Goal: Transaction & Acquisition: Purchase product/service

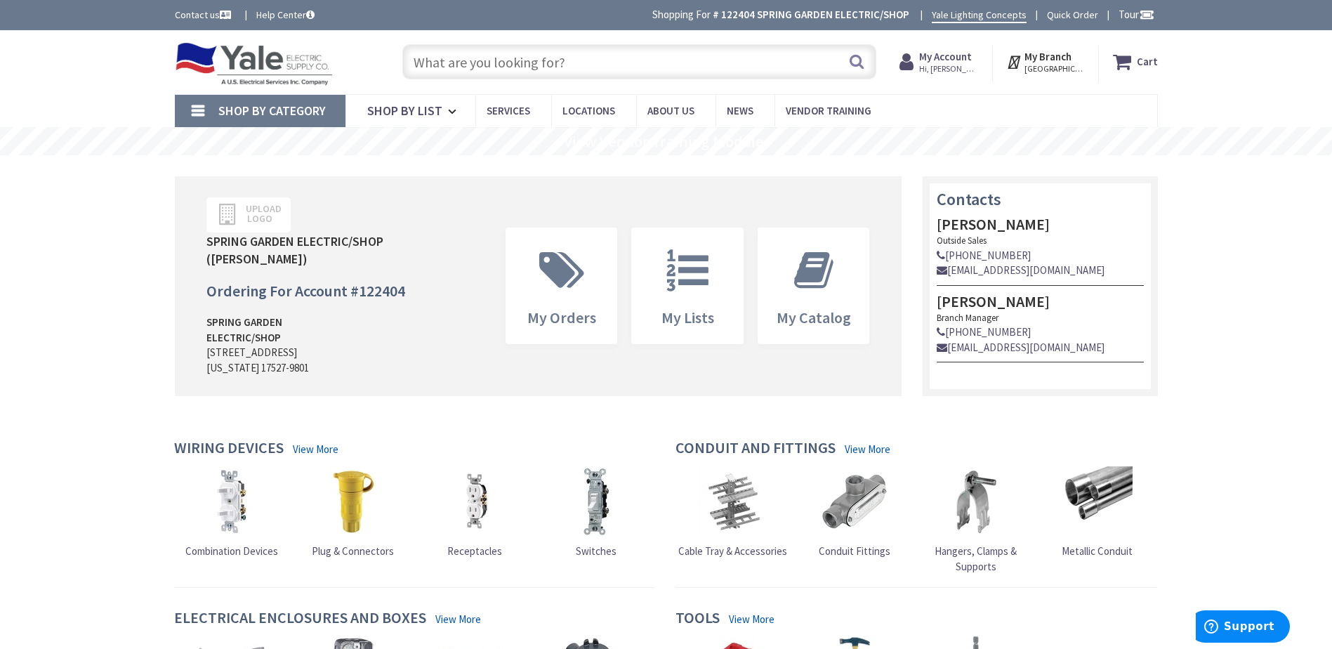
click at [618, 65] on input "text" at bounding box center [639, 61] width 474 height 35
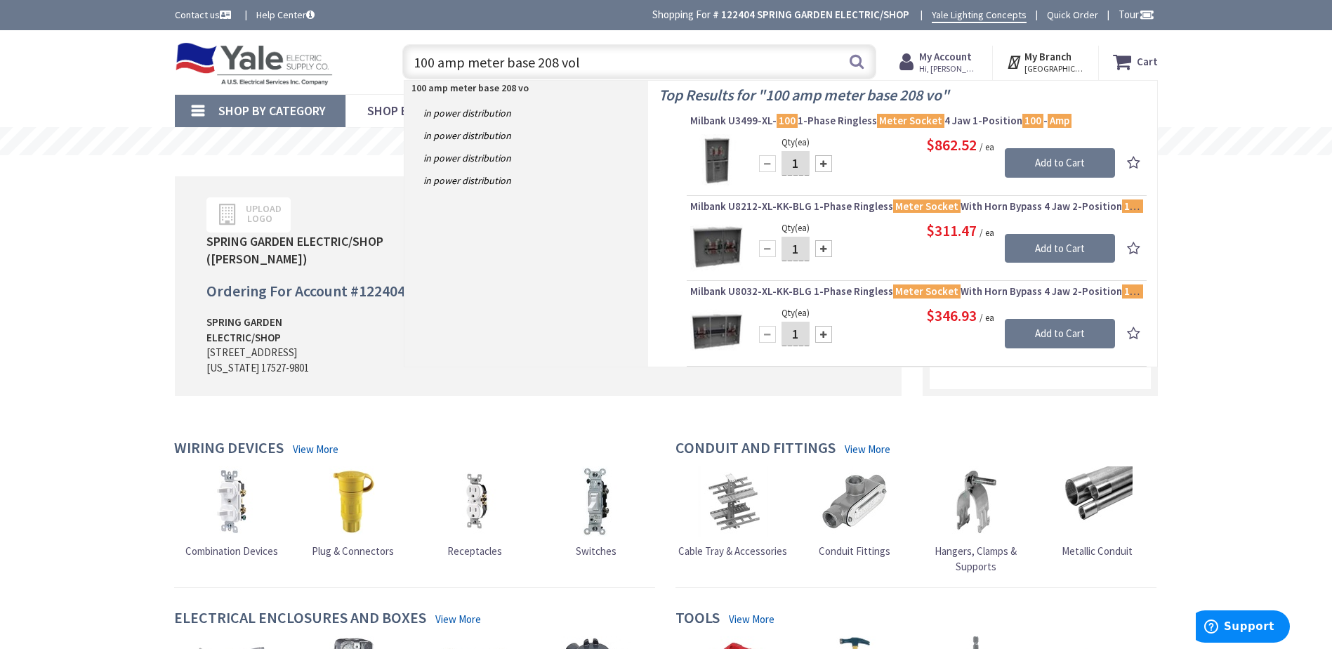
type input "100 amp meter base 208 volt"
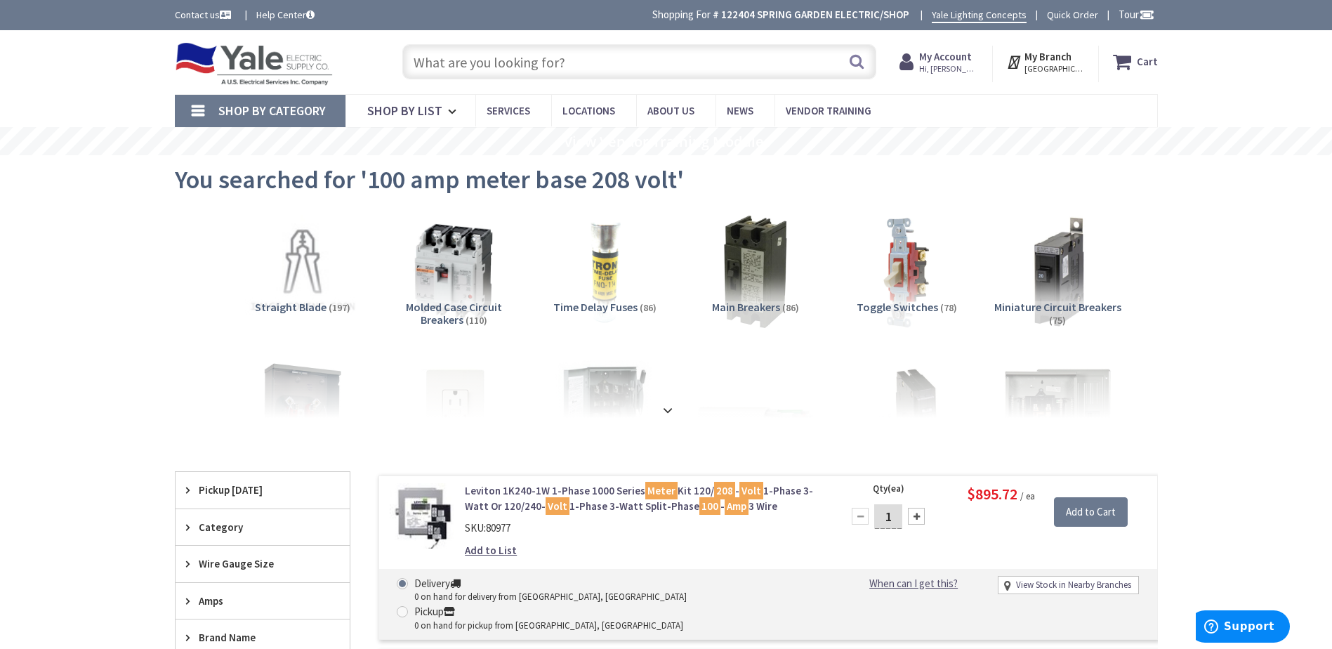
click at [602, 61] on input "text" at bounding box center [639, 61] width 474 height 35
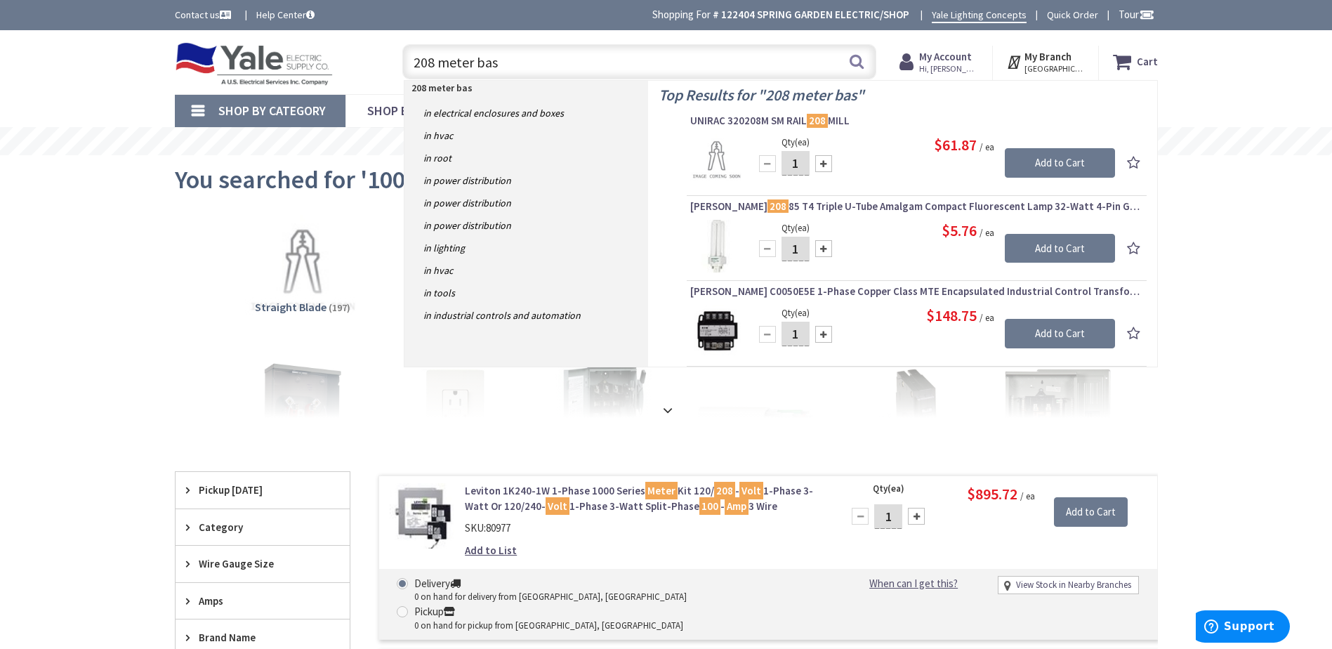
type input "208 meter base"
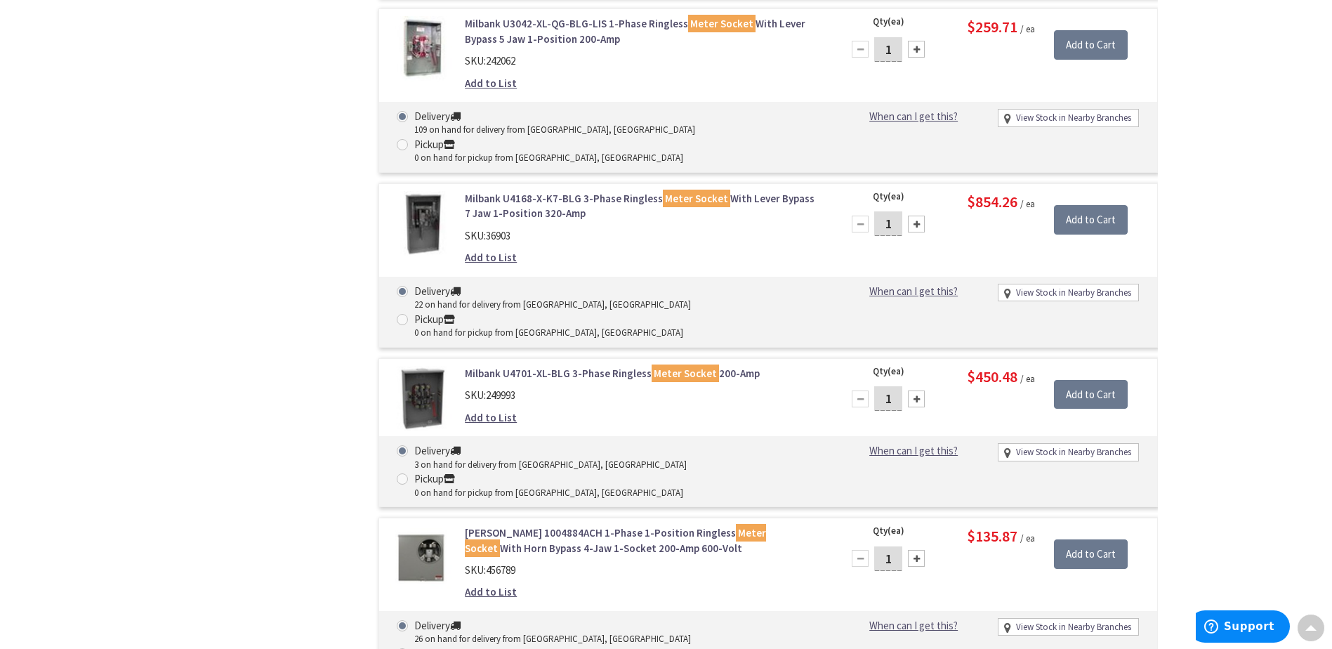
scroll to position [2247, 0]
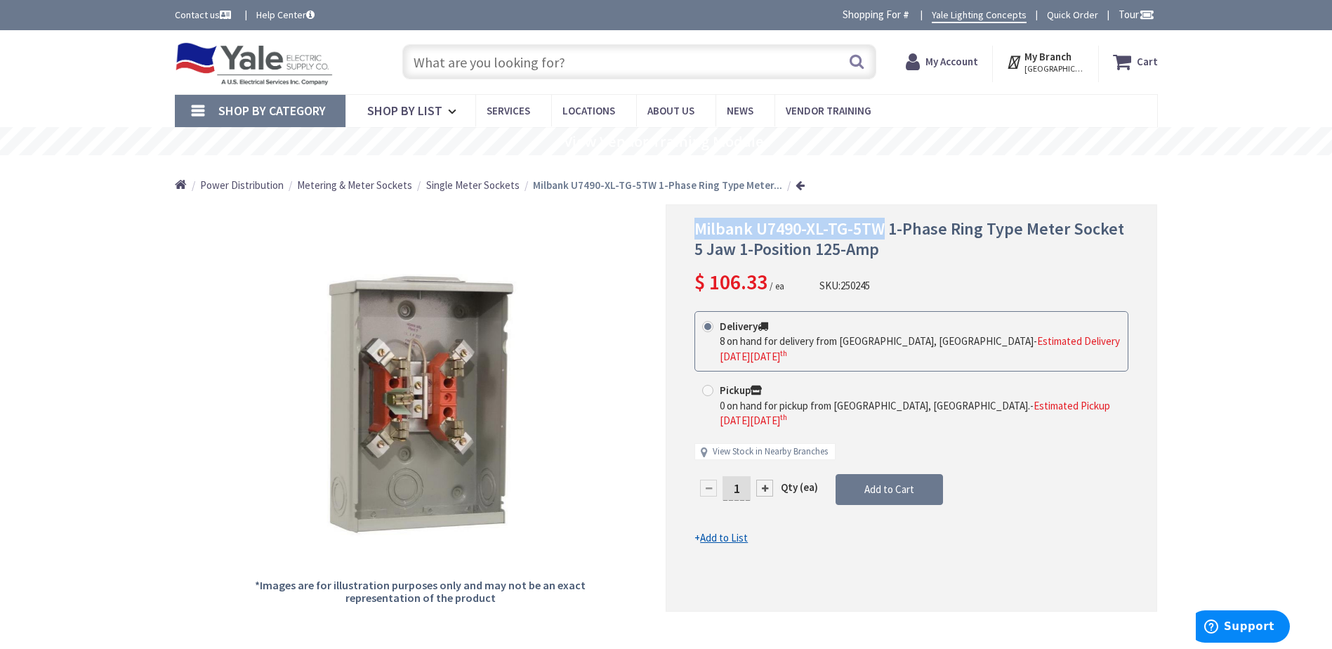
drag, startPoint x: 883, startPoint y: 228, endPoint x: 668, endPoint y: 235, distance: 215.0
click at [668, 235] on div "Milbank U7490-XL-TG-5TW 1-Phase Ring Type Meter Socket 5 Jaw 1-Position 125-Amp…" at bounding box center [912, 407] width 492 height 407
copy span "Milbank U7490-XL-TG-5TW"
